Goal: Transaction & Acquisition: Purchase product/service

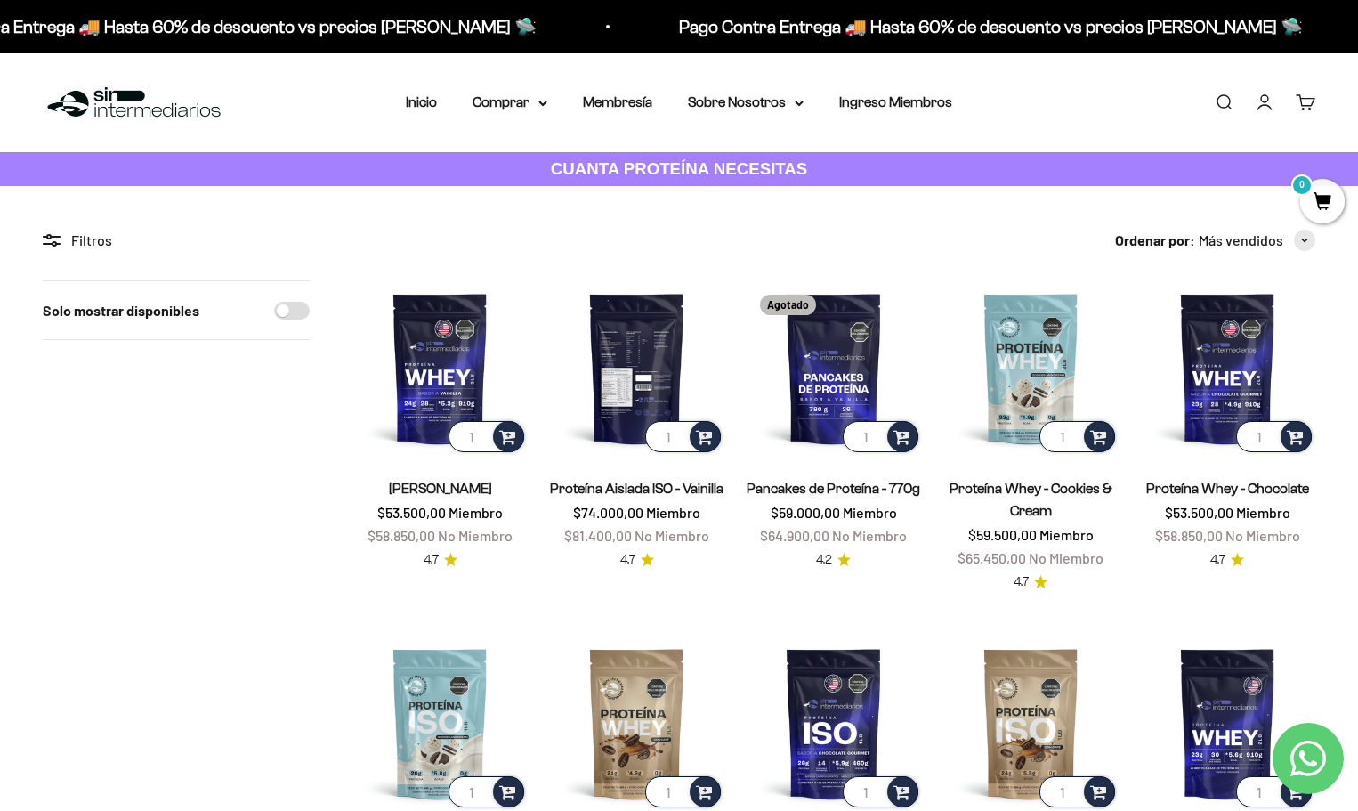
click at [651, 353] on img at bounding box center [636, 367] width 175 height 175
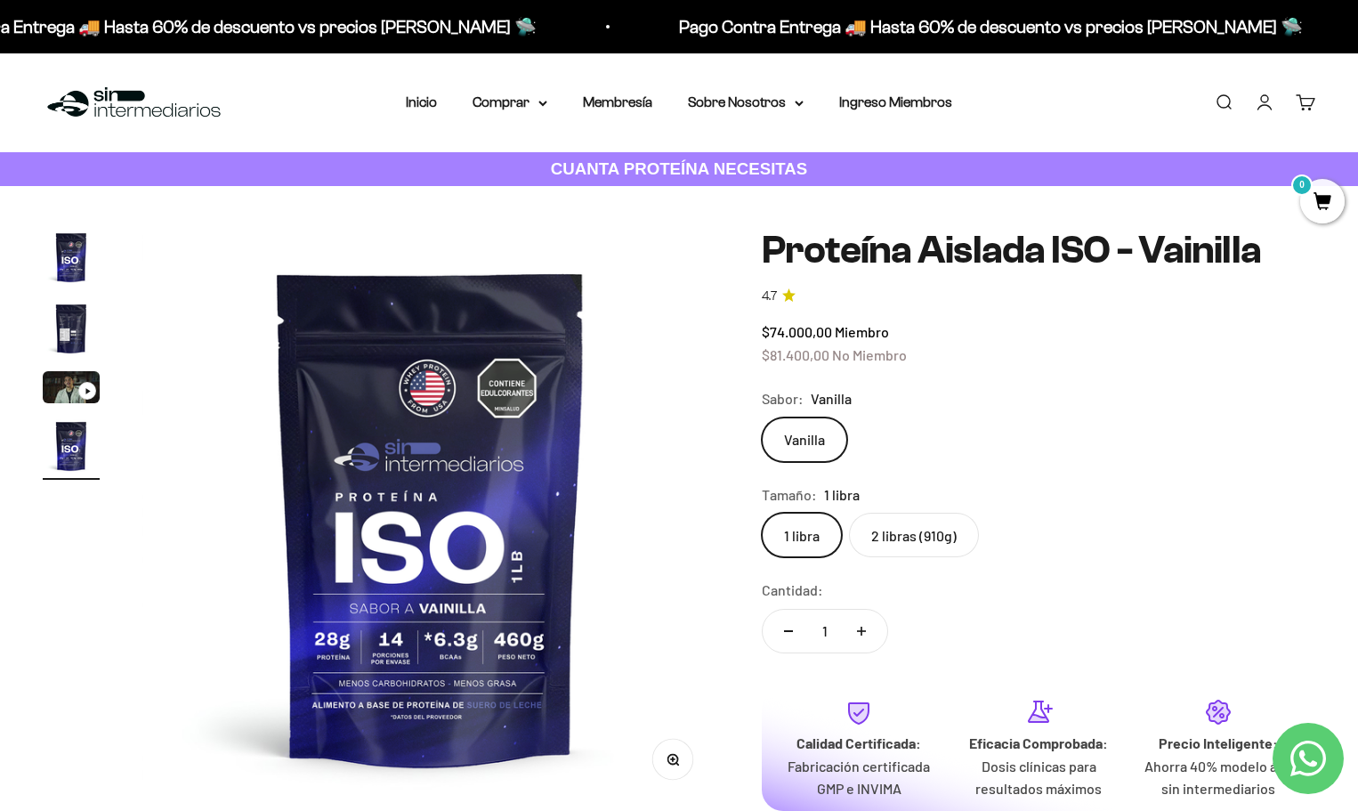
click at [908, 523] on label "2 libras (910g)" at bounding box center [914, 535] width 130 height 45
click at [762, 513] on input "2 libras (910g)" at bounding box center [761, 512] width 1 height 1
